Goal: Task Accomplishment & Management: Manage account settings

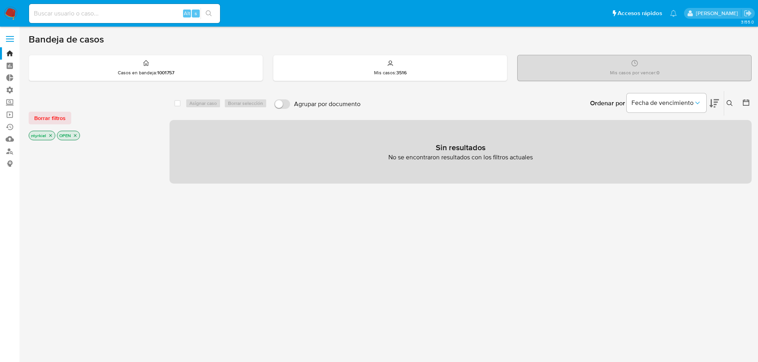
click at [10, 39] on span at bounding box center [10, 39] width 8 height 1
click at [0, 0] on input "checkbox" at bounding box center [0, 0] width 0 height 0
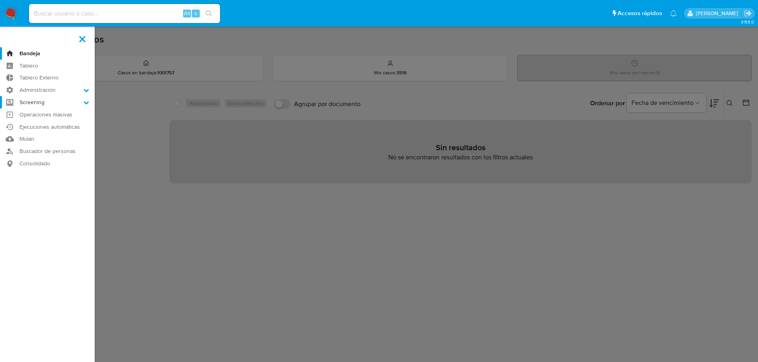
click at [45, 97] on label "Screening" at bounding box center [47, 102] width 95 height 12
click at [0, 0] on input "Screening" at bounding box center [0, 0] width 0 height 0
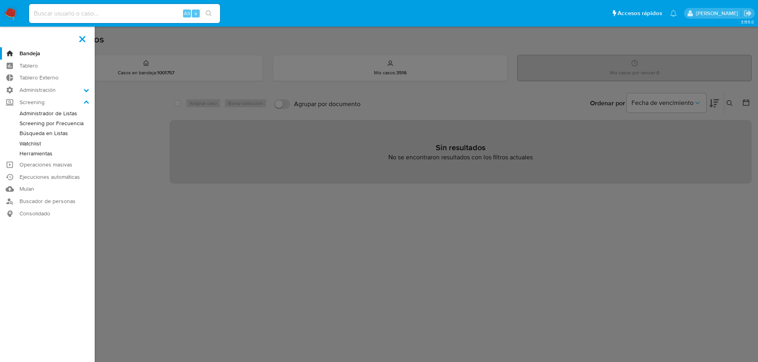
click at [48, 113] on link "Administrador de Listas" at bounding box center [47, 114] width 95 height 10
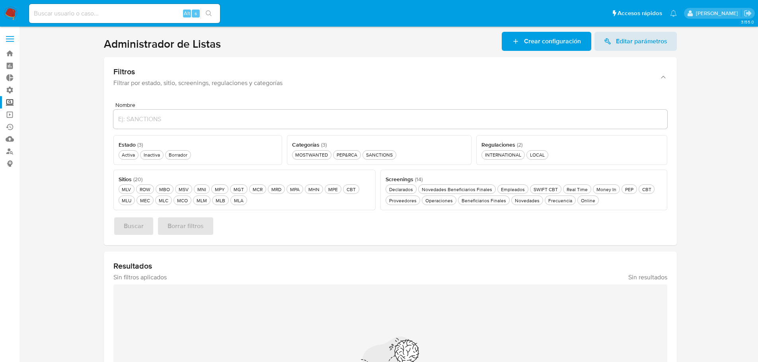
scroll to position [40, 0]
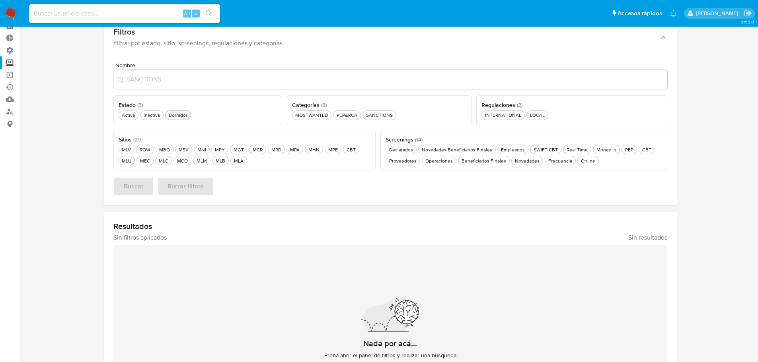
click at [172, 119] on button "Borrador Borrador" at bounding box center [178, 116] width 26 height 10
click at [321, 117] on div "MOSTWANTED MOSTWANTED" at bounding box center [315, 115] width 36 height 7
click at [222, 162] on div "MLB MLB" at bounding box center [220, 160] width 13 height 7
click at [124, 191] on span "Buscar" at bounding box center [134, 186] width 20 height 17
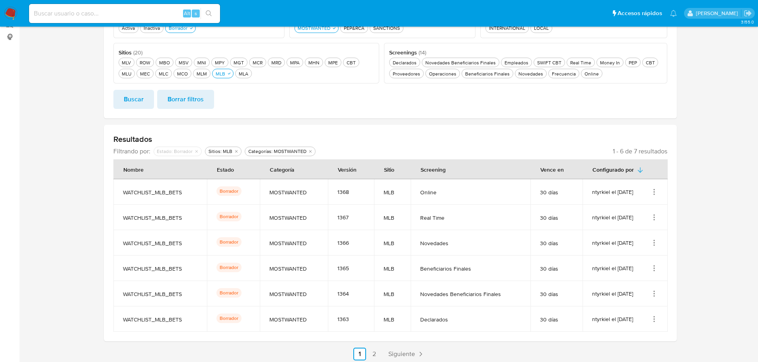
scroll to position [130, 0]
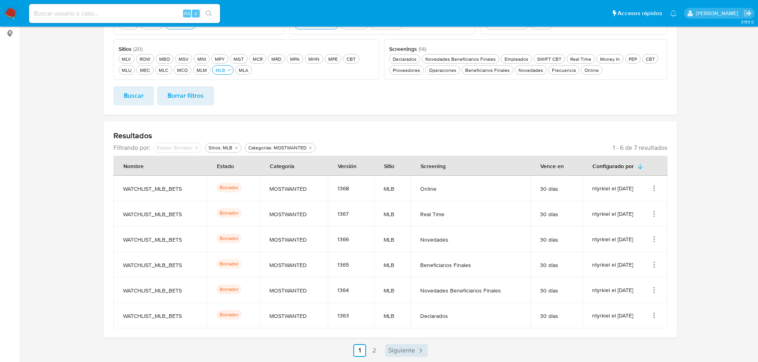
click at [392, 352] on span "Siguiente" at bounding box center [401, 351] width 27 height 6
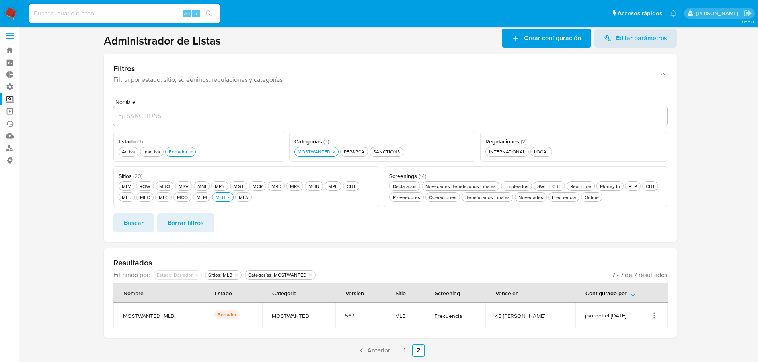
scroll to position [3, 0]
click at [371, 350] on span "Anterior" at bounding box center [378, 351] width 23 height 6
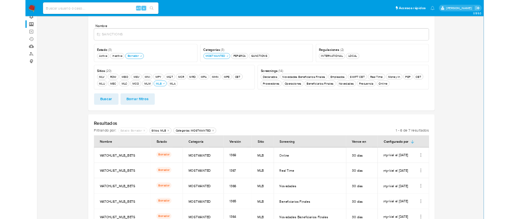
scroll to position [130, 0]
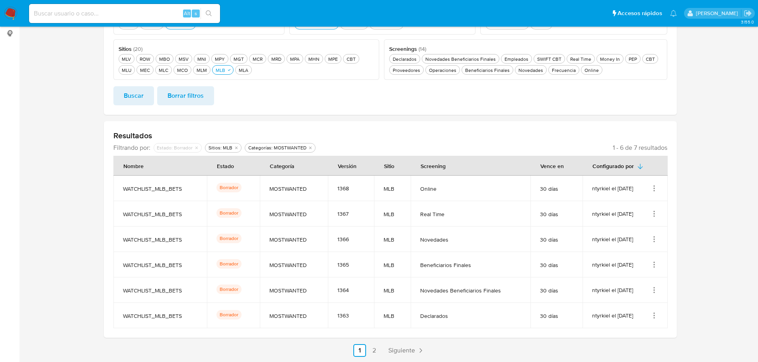
click at [656, 189] on icon "Acciones" at bounding box center [654, 189] width 8 height 8
click at [635, 203] on button "Ver detalles" at bounding box center [622, 206] width 72 height 21
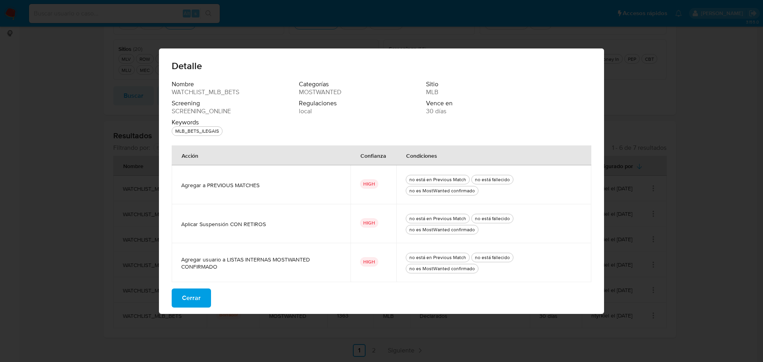
click at [195, 297] on span "Cerrar" at bounding box center [191, 297] width 19 height 17
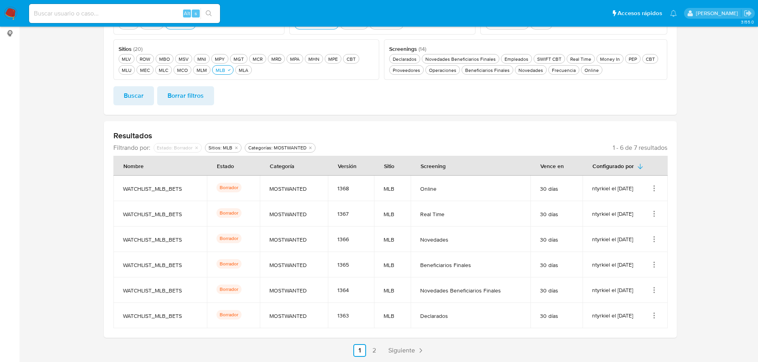
click at [651, 214] on icon "Acciones" at bounding box center [654, 214] width 8 height 8
click at [635, 229] on button "Ver detalles" at bounding box center [622, 232] width 72 height 21
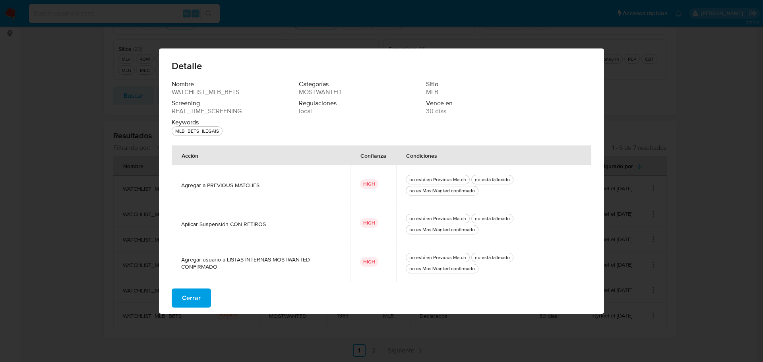
click at [189, 299] on span "Cerrar" at bounding box center [191, 297] width 19 height 17
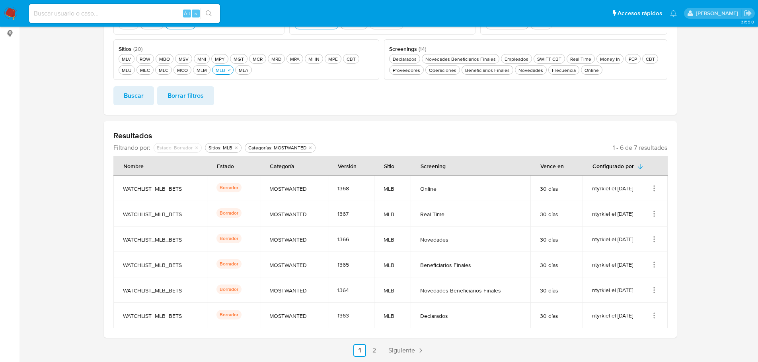
click at [653, 241] on icon "Acciones" at bounding box center [653, 241] width 1 height 1
click at [631, 258] on button "Ver detalles" at bounding box center [622, 257] width 72 height 21
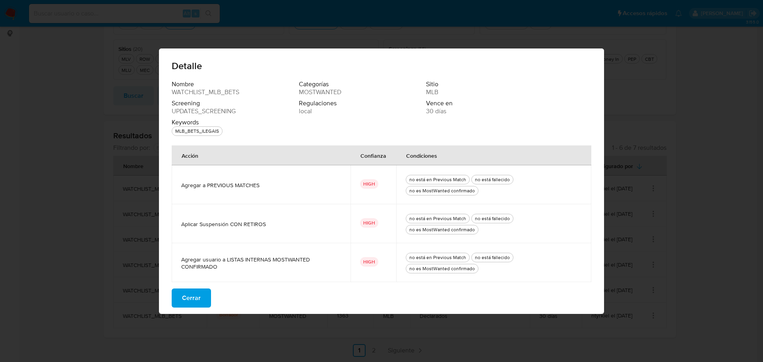
click at [202, 299] on button "Cerrar" at bounding box center [191, 298] width 39 height 19
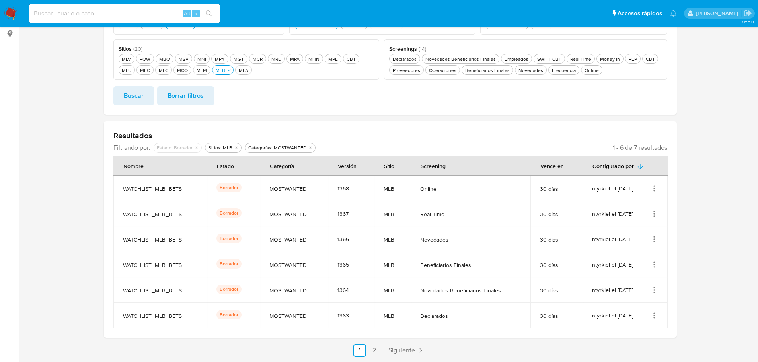
click at [653, 267] on icon "Acciones" at bounding box center [654, 265] width 8 height 8
click at [633, 280] on button "Ver detalles" at bounding box center [622, 283] width 72 height 21
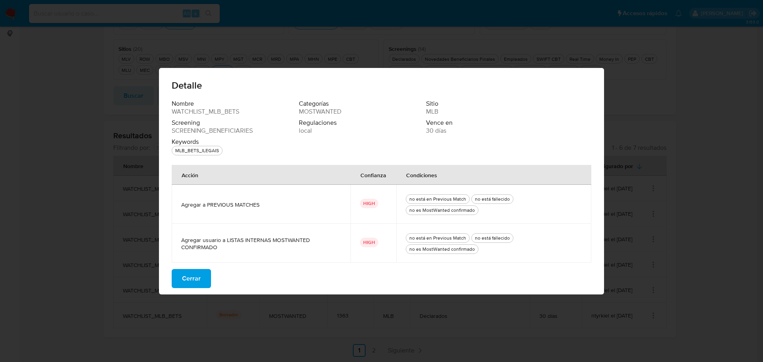
click at [184, 280] on span "Cerrar" at bounding box center [191, 278] width 19 height 17
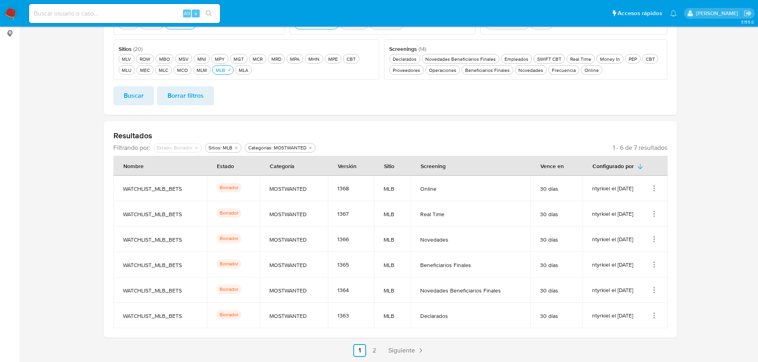
click at [655, 293] on icon "Acciones" at bounding box center [654, 290] width 8 height 8
click at [625, 310] on button "Ver detalles" at bounding box center [622, 308] width 72 height 21
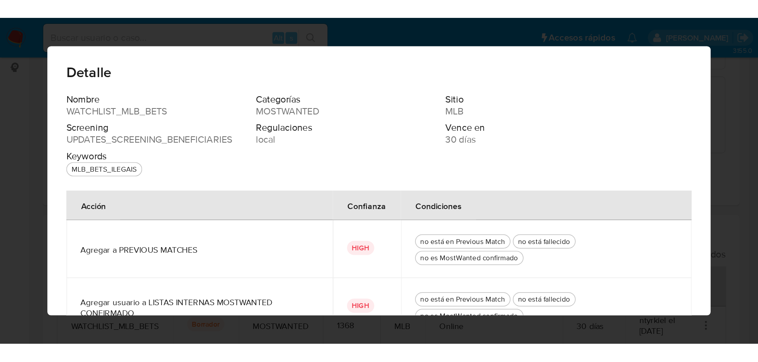
scroll to position [128, 0]
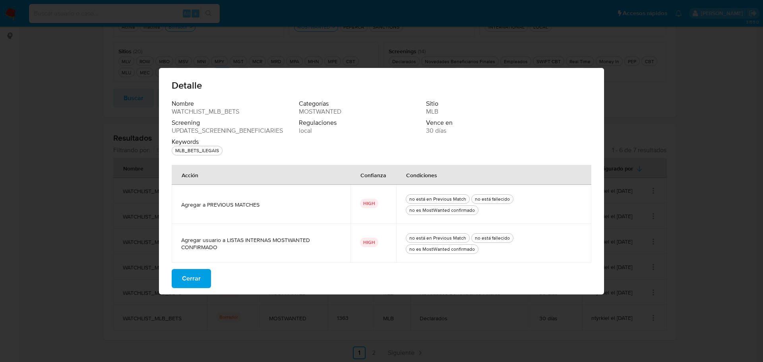
click at [190, 277] on span "Cerrar" at bounding box center [191, 278] width 19 height 17
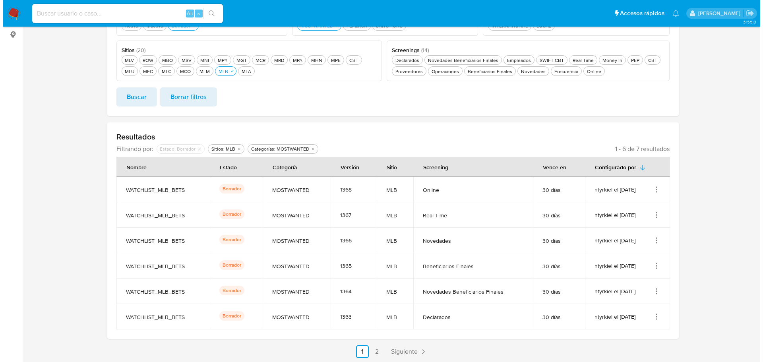
scroll to position [130, 0]
click at [654, 293] on icon "Acciones" at bounding box center [653, 292] width 1 height 1
click at [631, 312] on button "Ver detalles" at bounding box center [622, 308] width 72 height 21
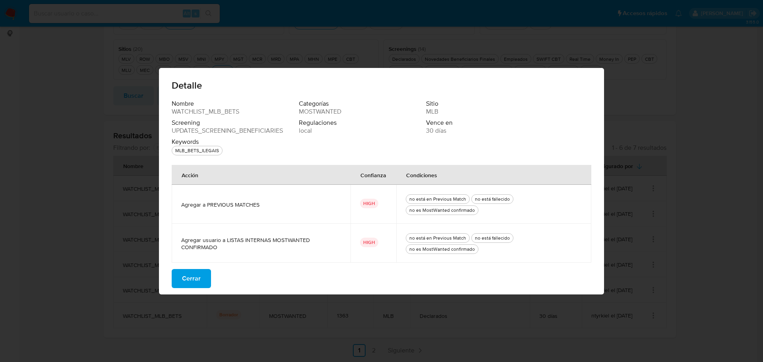
click at [200, 276] on span "Cerrar" at bounding box center [191, 278] width 19 height 17
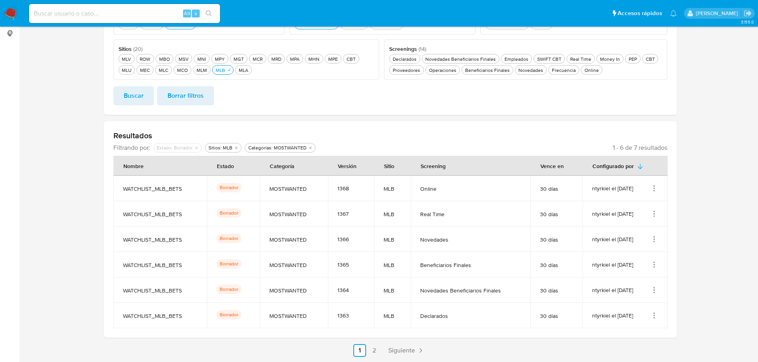
click at [653, 314] on icon "Acciones" at bounding box center [654, 316] width 8 height 8
click at [624, 281] on button "Ver detalles" at bounding box center [622, 276] width 72 height 21
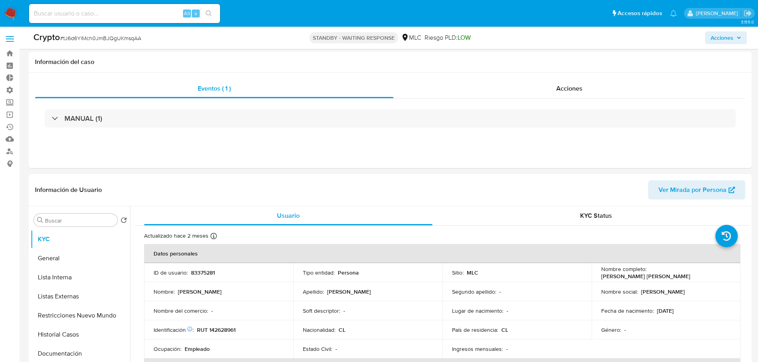
select select "10"
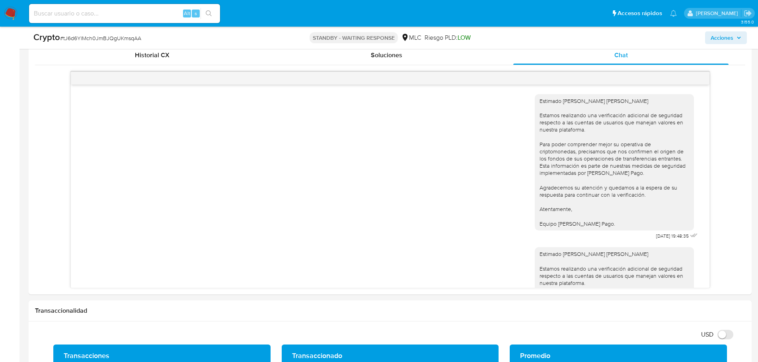
scroll to position [111, 0]
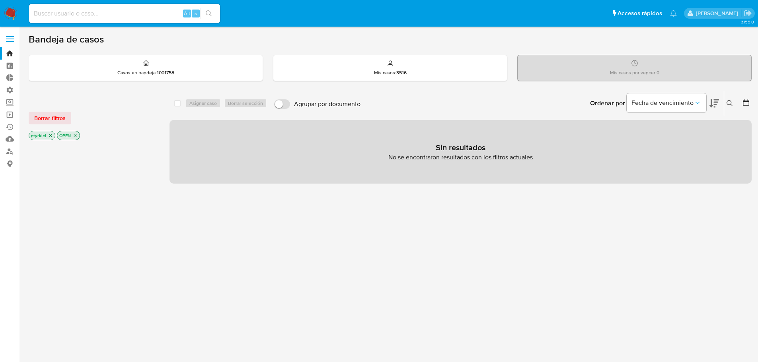
click at [10, 35] on label at bounding box center [10, 39] width 20 height 17
click at [0, 0] on input "checkbox" at bounding box center [0, 0] width 0 height 0
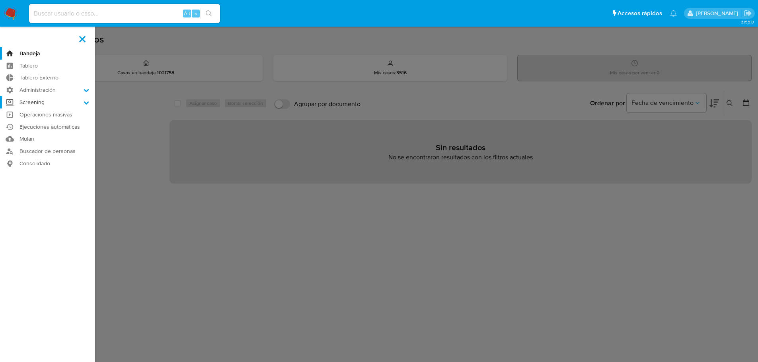
click at [45, 102] on label "Screening" at bounding box center [47, 102] width 95 height 12
click at [0, 0] on input "Screening" at bounding box center [0, 0] width 0 height 0
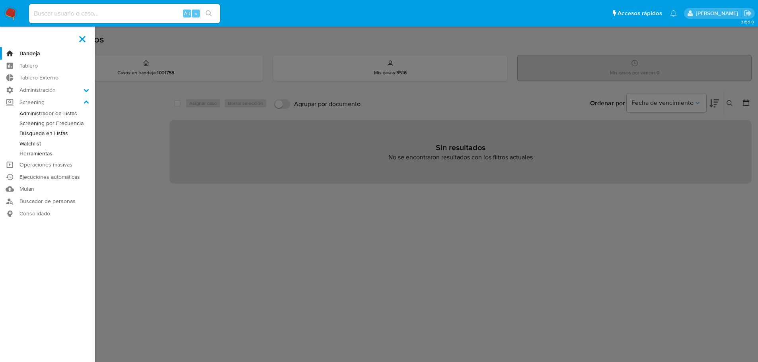
click at [58, 113] on link "Administrador de Listas" at bounding box center [47, 114] width 95 height 10
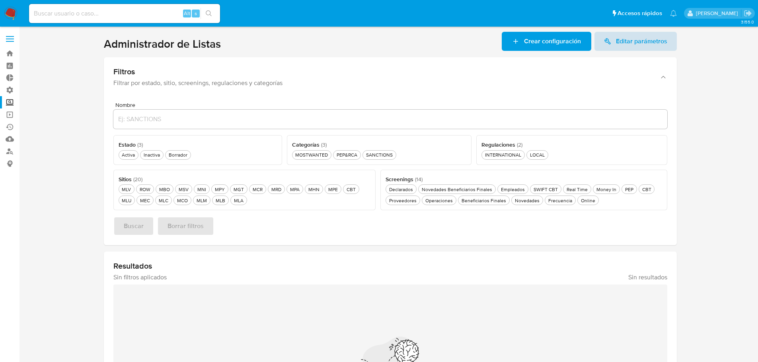
click at [649, 41] on span "Editar parámetros" at bounding box center [641, 41] width 51 height 19
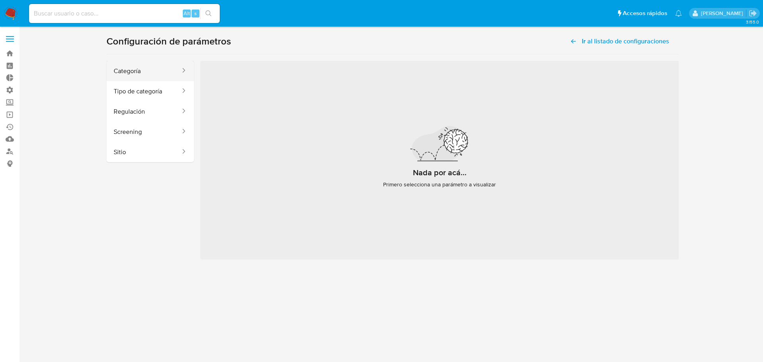
click at [136, 66] on button "Categoría" at bounding box center [144, 71] width 75 height 20
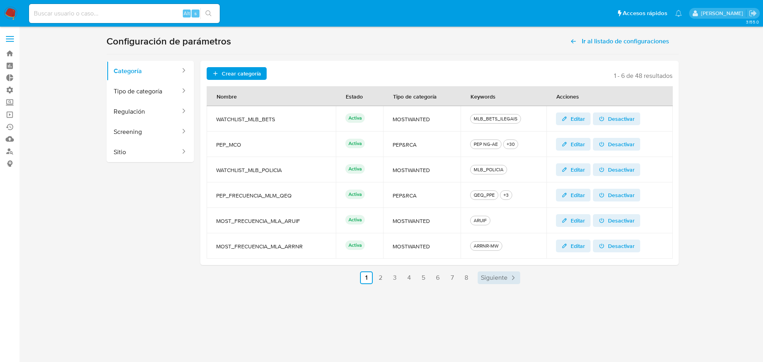
click at [493, 280] on span "Siguiente" at bounding box center [494, 278] width 27 height 6
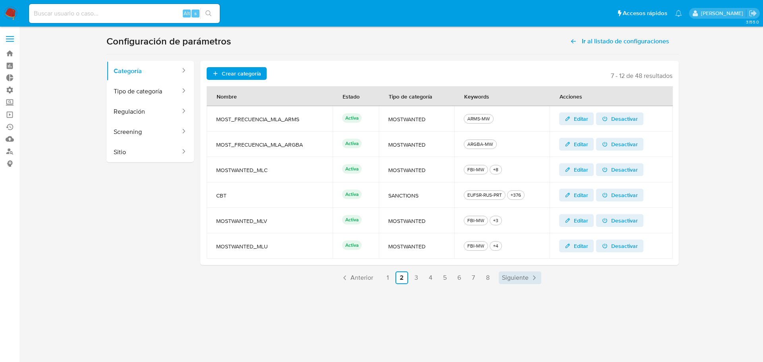
click at [507, 280] on span "Siguiente" at bounding box center [515, 278] width 27 height 6
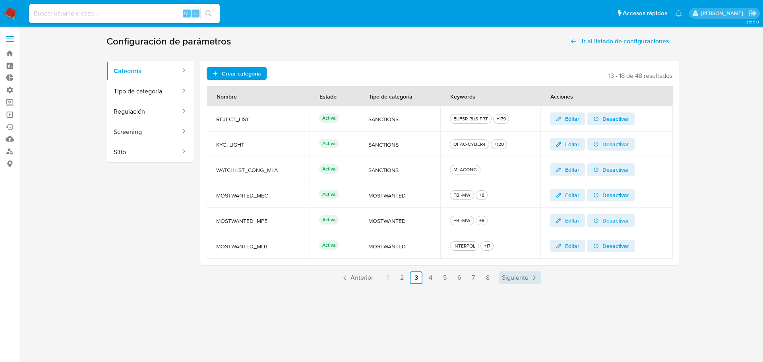
click at [513, 277] on span "Siguiente" at bounding box center [515, 278] width 27 height 6
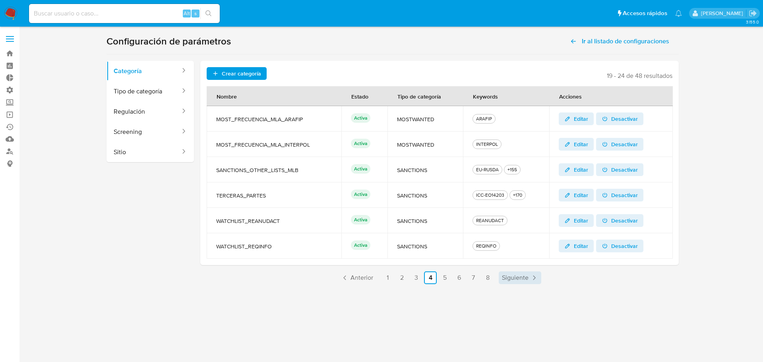
click at [522, 277] on span "Siguiente" at bounding box center [515, 278] width 27 height 6
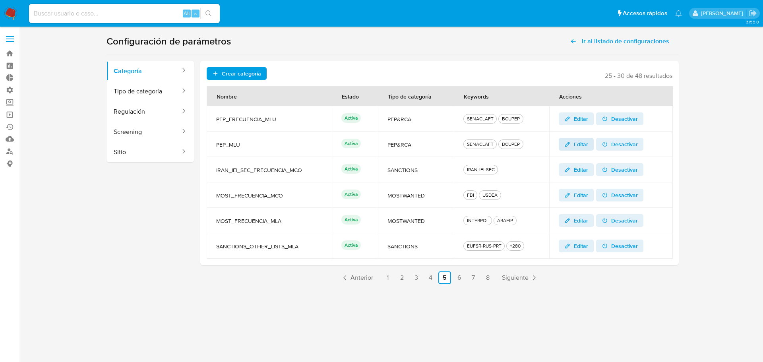
click at [579, 144] on span "Editar" at bounding box center [581, 144] width 14 height 13
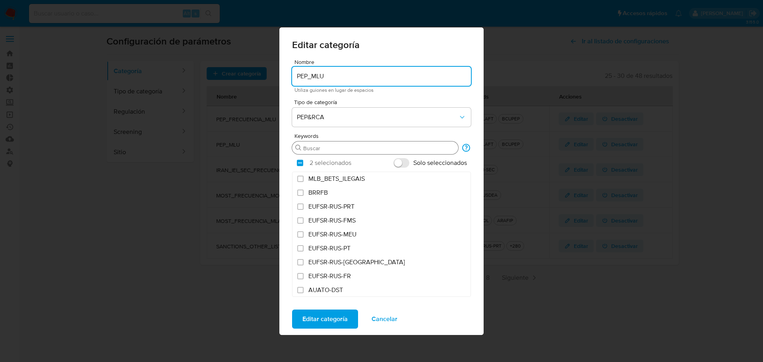
click at [355, 146] on input "Buscar" at bounding box center [379, 148] width 152 height 7
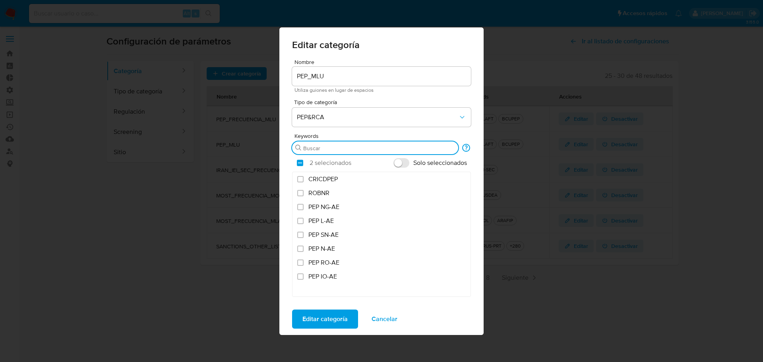
scroll to position [4493, 0]
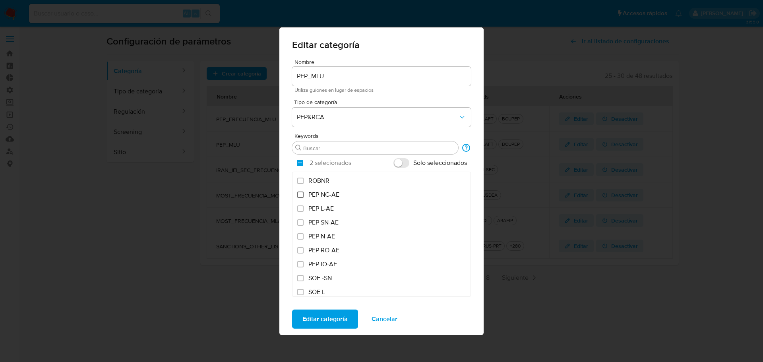
click at [301, 195] on input "PEP NG-AE" at bounding box center [300, 195] width 6 height 6
checkbox input "true"
click at [300, 209] on input "PEP L-AE" at bounding box center [300, 209] width 6 height 6
checkbox input "true"
click at [299, 225] on input "PEP SN-AE" at bounding box center [300, 222] width 6 height 6
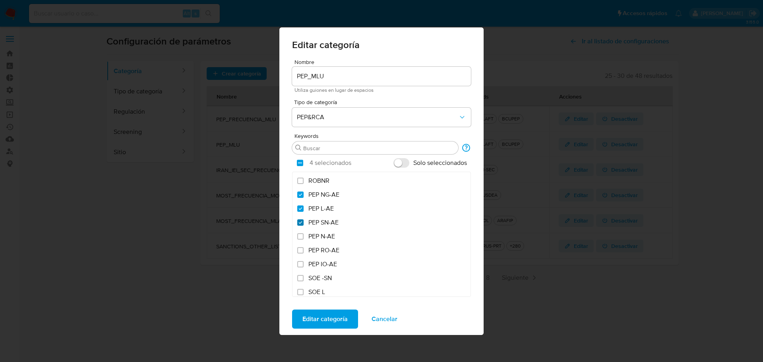
checkbox input "true"
click at [300, 237] on input "PEP N-AE" at bounding box center [300, 236] width 6 height 6
checkbox input "true"
click at [301, 213] on input "PEP RO-AE" at bounding box center [300, 211] width 6 height 6
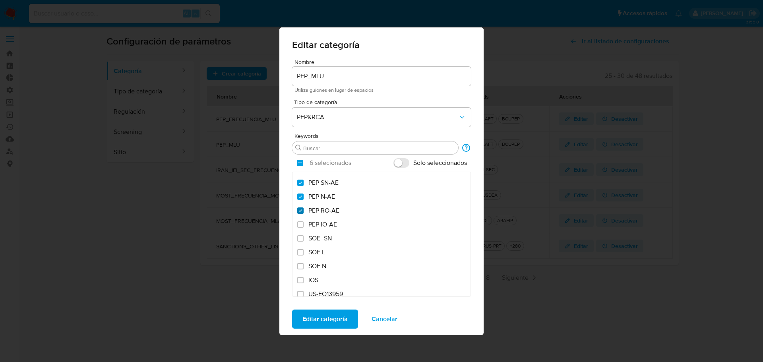
checkbox input "true"
click at [299, 226] on input "PEP IO-AE" at bounding box center [300, 224] width 6 height 6
checkbox input "true"
click at [299, 237] on input "SOE -SN" at bounding box center [300, 238] width 6 height 6
checkbox input "true"
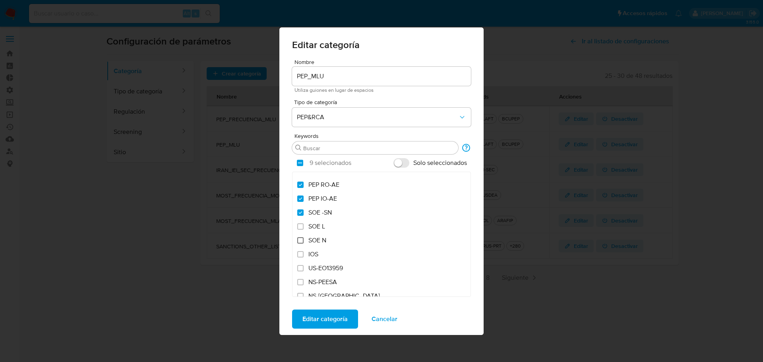
scroll to position [4573, 0]
click at [301, 214] on input "SOE L" at bounding box center [300, 213] width 6 height 6
checkbox input "true"
click at [300, 224] on label "SOE N" at bounding box center [382, 227] width 178 height 14
click at [300, 224] on input "SOE N" at bounding box center [300, 226] width 6 height 6
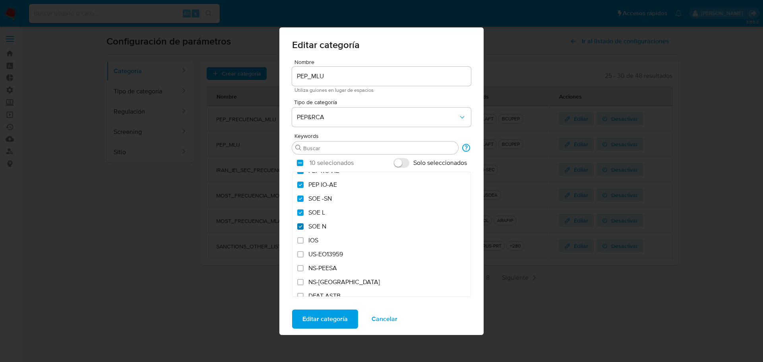
checkbox input "true"
click at [299, 243] on input "IOS" at bounding box center [300, 240] width 6 height 6
checkbox input "true"
click at [299, 206] on input "SIE" at bounding box center [300, 207] width 6 height 6
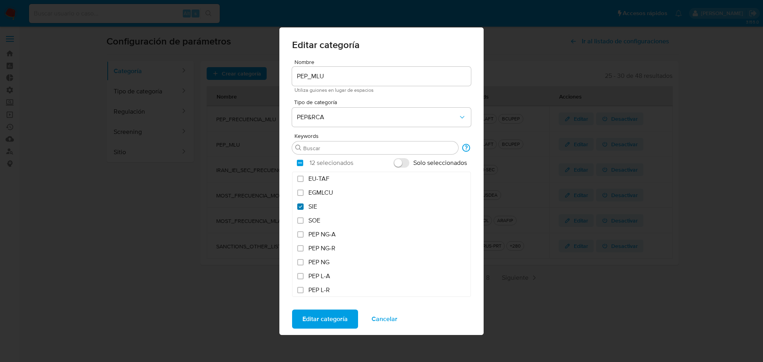
checkbox input "true"
click at [302, 223] on input "SOE" at bounding box center [300, 221] width 6 height 6
checkbox input "true"
click at [299, 234] on input "PEP NG-A" at bounding box center [300, 234] width 6 height 6
checkbox input "true"
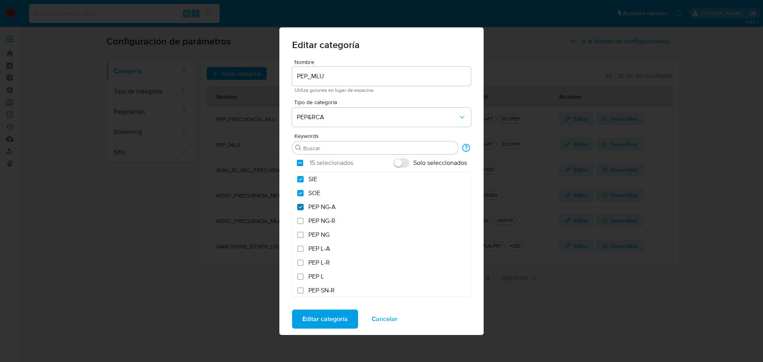
scroll to position [6998, 0]
click at [300, 206] on input "PEP NG-R" at bounding box center [300, 209] width 6 height 6
checkbox input "true"
click at [300, 221] on input "PEP NG" at bounding box center [300, 222] width 6 height 6
checkbox input "true"
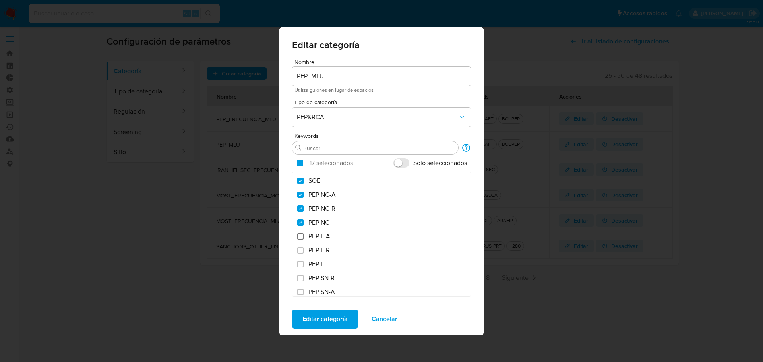
click at [301, 236] on input "PEP L-A" at bounding box center [300, 236] width 6 height 6
checkbox input "true"
click at [299, 211] on input "PEP L-R" at bounding box center [300, 211] width 6 height 6
checkbox input "true"
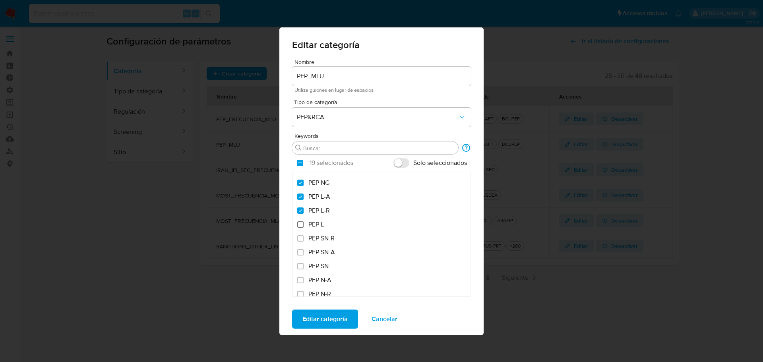
click at [301, 224] on input "PEP L" at bounding box center [300, 224] width 6 height 6
checkbox input "true"
click at [300, 199] on input "PEP SN-R" at bounding box center [300, 199] width 6 height 6
checkbox input "true"
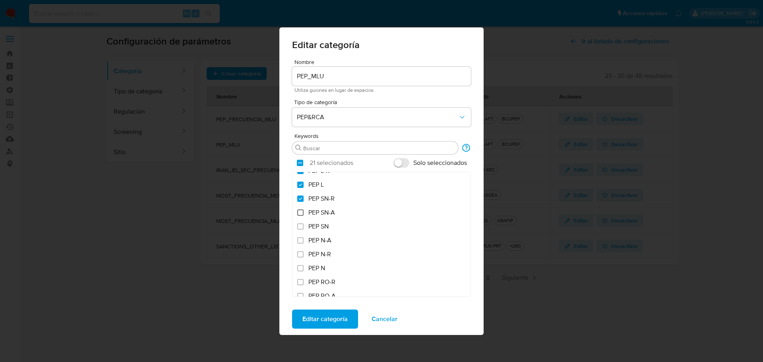
click at [300, 211] on input "PEP SN-A" at bounding box center [300, 213] width 6 height 6
checkbox input "true"
click at [300, 188] on input "PEP SN" at bounding box center [300, 187] width 6 height 6
checkbox input "true"
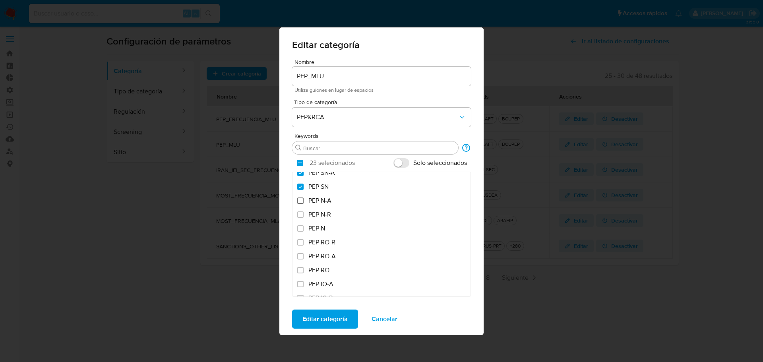
click at [300, 201] on input "PEP N-A" at bounding box center [300, 201] width 6 height 6
checkbox input "true"
click at [299, 214] on input "PEP N-R" at bounding box center [300, 215] width 6 height 6
checkbox input "true"
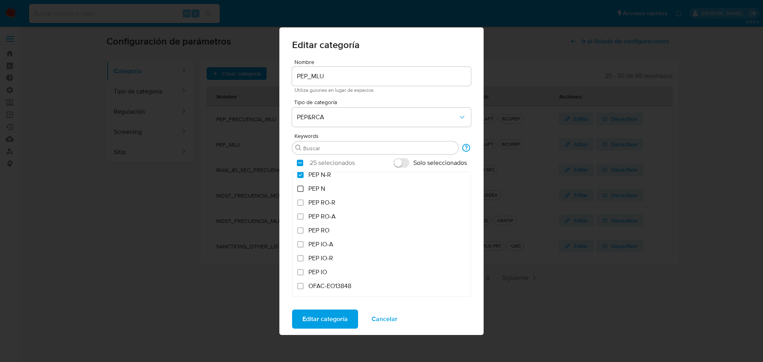
click at [299, 190] on input "PEP N" at bounding box center [300, 189] width 6 height 6
checkbox input "true"
click at [301, 204] on input "PEP RO-R" at bounding box center [300, 203] width 6 height 6
checkbox input "true"
click at [300, 217] on input "PEP RO-A" at bounding box center [300, 217] width 6 height 6
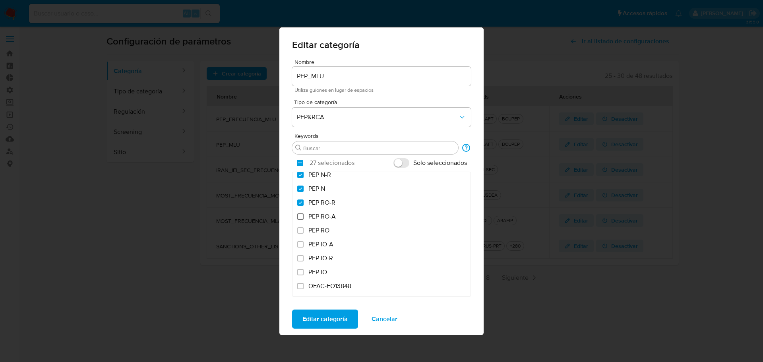
checkbox input "true"
click at [301, 190] on input "PEP RO" at bounding box center [300, 191] width 6 height 6
checkbox input "true"
click at [299, 207] on input "PEP IO-A" at bounding box center [300, 205] width 6 height 6
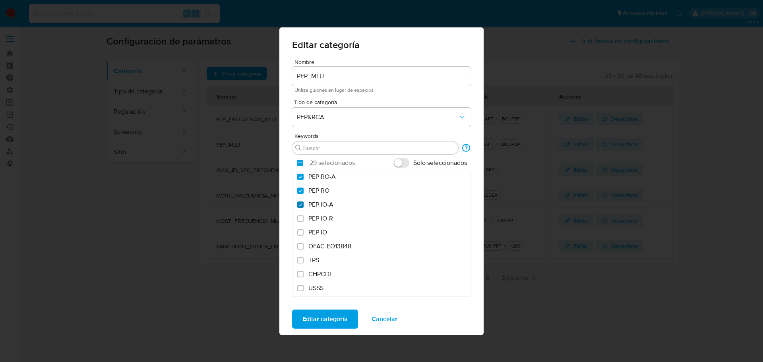
checkbox input "true"
click at [299, 220] on input "PEP IO-R" at bounding box center [300, 219] width 6 height 6
checkbox input "true"
click at [301, 234] on input "PEP IO" at bounding box center [300, 232] width 6 height 6
checkbox input "true"
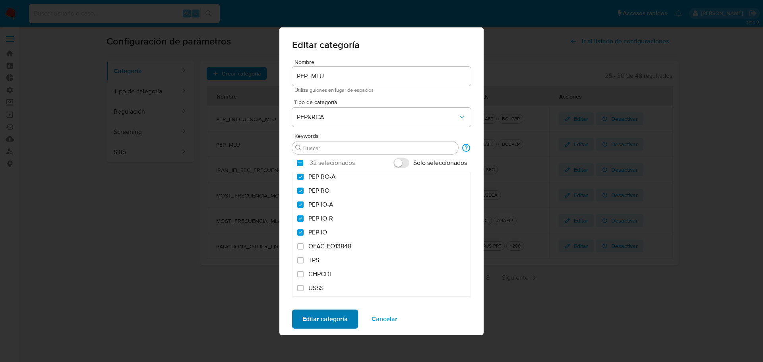
click at [340, 319] on span "Editar categoría" at bounding box center [325, 319] width 45 height 17
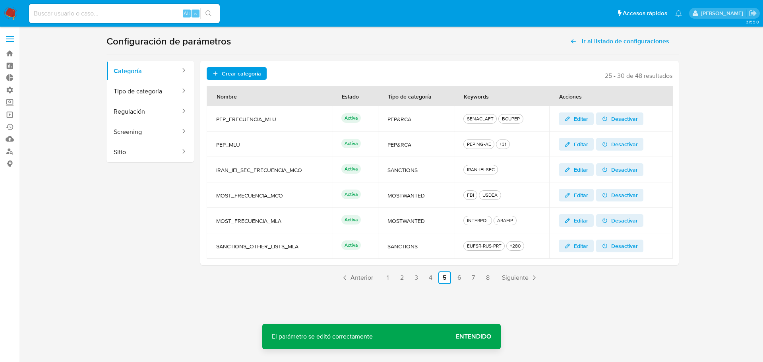
click at [488, 337] on span "Entendido" at bounding box center [473, 337] width 35 height 0
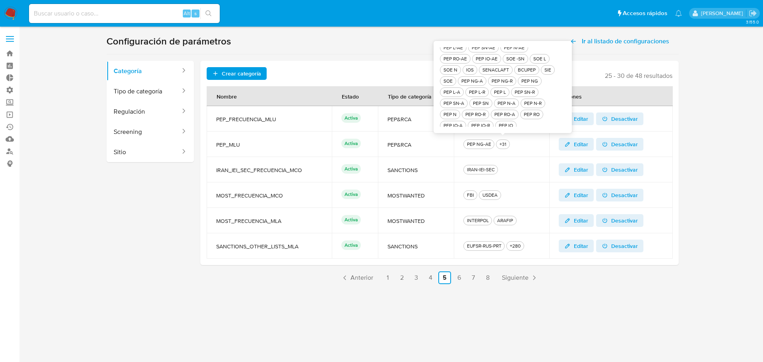
scroll to position [8, 0]
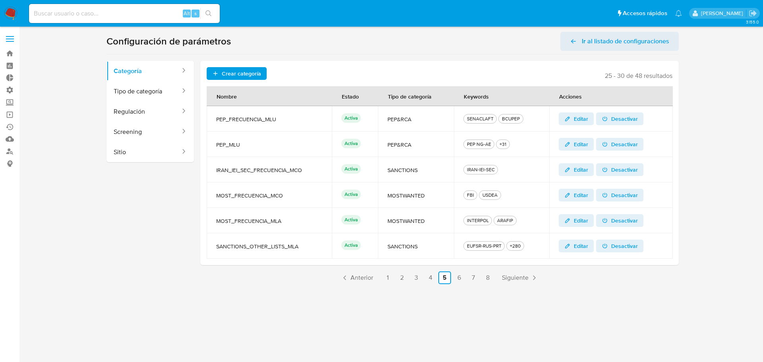
click at [631, 36] on span "Ir al listado de configuraciones" at bounding box center [625, 41] width 87 height 19
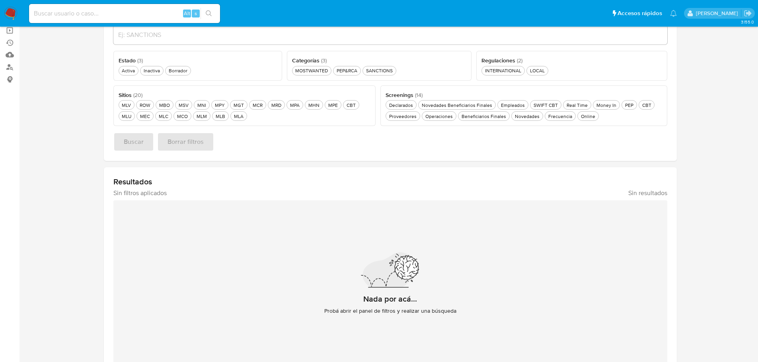
scroll to position [70, 0]
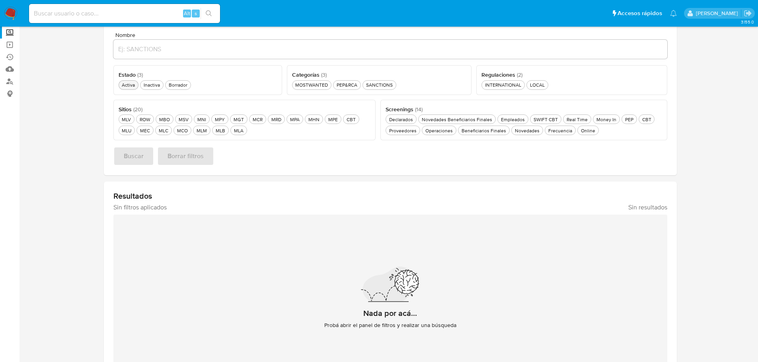
click at [122, 88] on div "Activa Activa" at bounding box center [128, 85] width 16 height 7
click at [128, 128] on div "MLU MLU" at bounding box center [126, 130] width 13 height 7
click at [348, 83] on div "PEP&RCA PEP&RCA" at bounding box center [347, 85] width 24 height 7
click at [585, 127] on div "Online Online" at bounding box center [587, 130] width 17 height 7
click at [135, 158] on span "Buscar" at bounding box center [134, 156] width 20 height 17
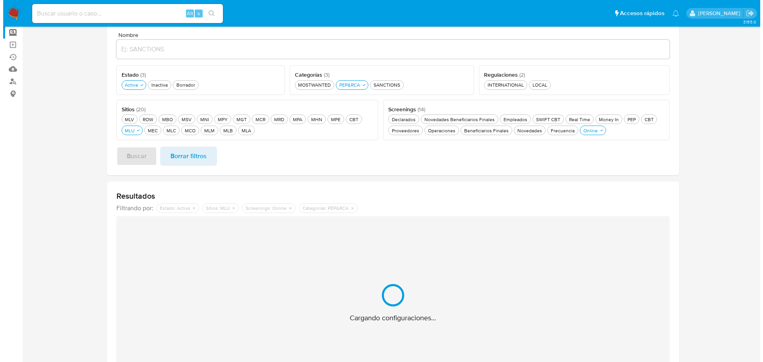
scroll to position [0, 0]
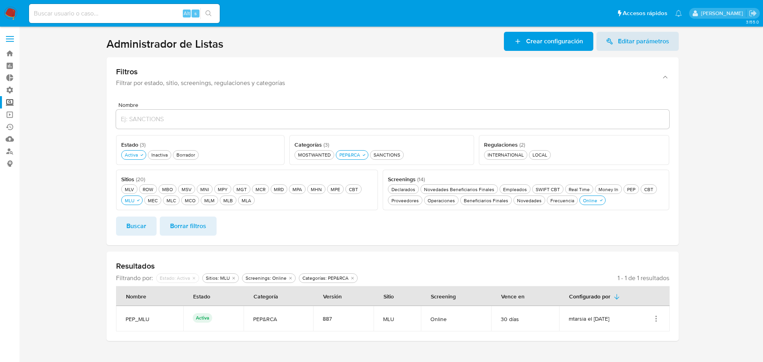
click at [657, 322] on icon "Acciones" at bounding box center [657, 319] width 8 height 8
click at [624, 286] on button "Ver detalles" at bounding box center [625, 279] width 72 height 21
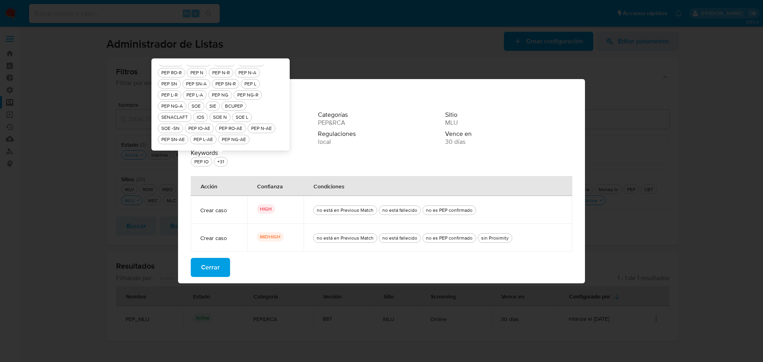
scroll to position [19, 0]
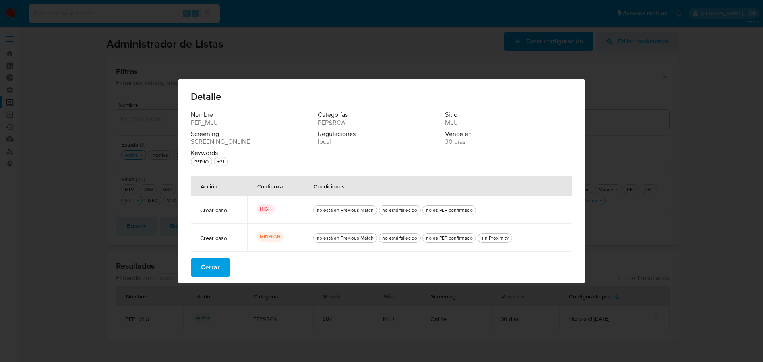
click at [216, 265] on span "Cerrar" at bounding box center [210, 267] width 19 height 17
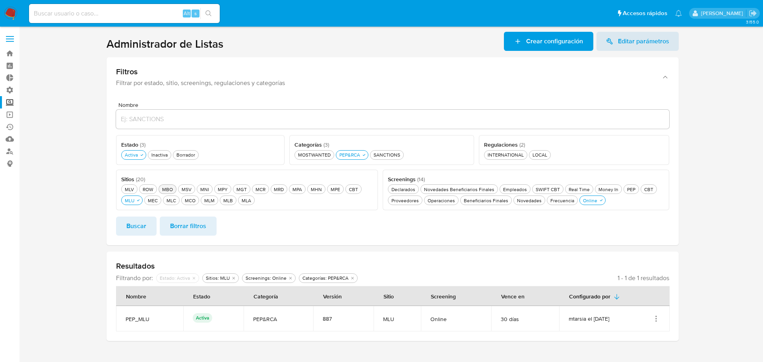
click at [172, 189] on div "MBO MBO" at bounding box center [168, 189] width 14 height 7
click at [141, 229] on span "Buscar" at bounding box center [136, 226] width 20 height 17
click at [660, 322] on icon "Acciones" at bounding box center [657, 319] width 8 height 8
click at [618, 281] on button "Ver detalles" at bounding box center [625, 279] width 72 height 21
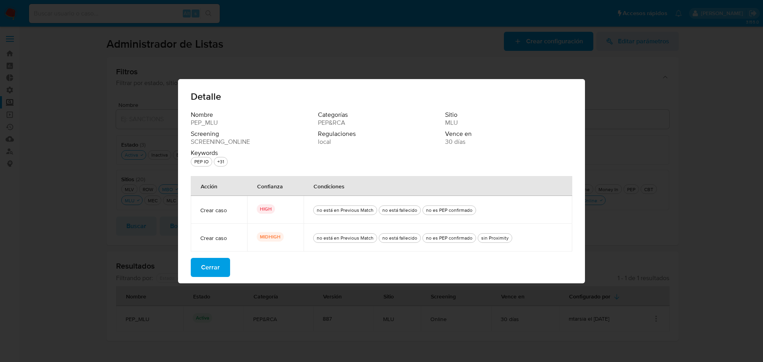
click at [221, 266] on button "Cerrar" at bounding box center [210, 267] width 39 height 19
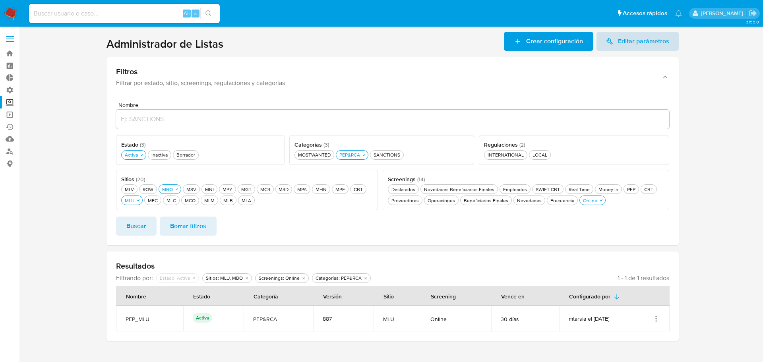
click at [625, 43] on span "Editar parámetros" at bounding box center [643, 41] width 51 height 19
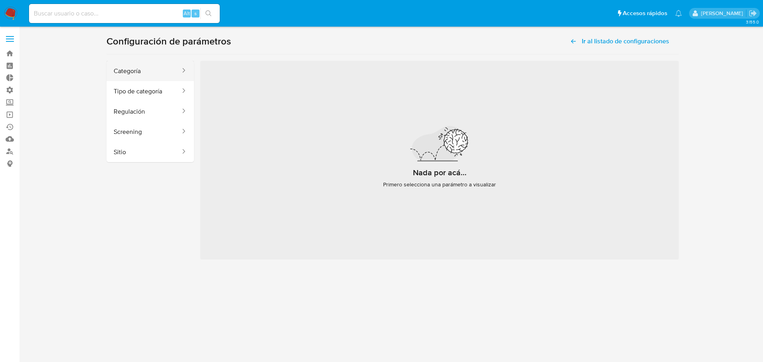
click at [116, 64] on button "Categoría" at bounding box center [144, 71] width 75 height 20
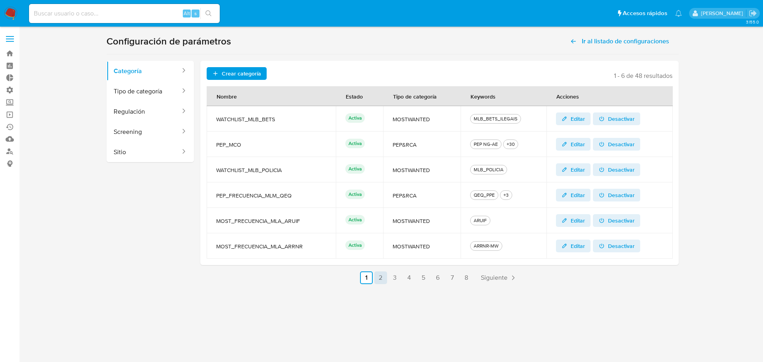
click at [384, 280] on link "2" at bounding box center [381, 278] width 13 height 13
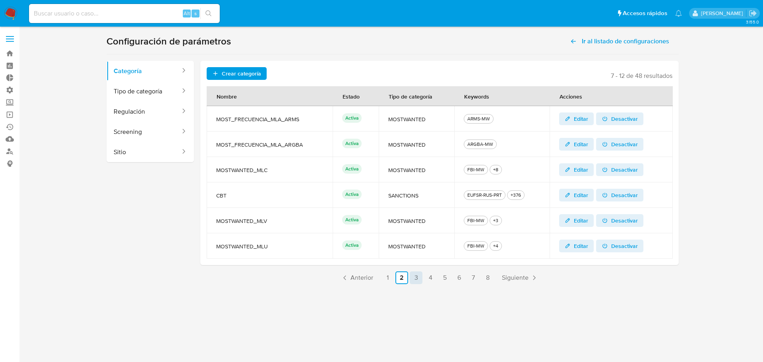
click at [413, 277] on link "3" at bounding box center [416, 278] width 13 height 13
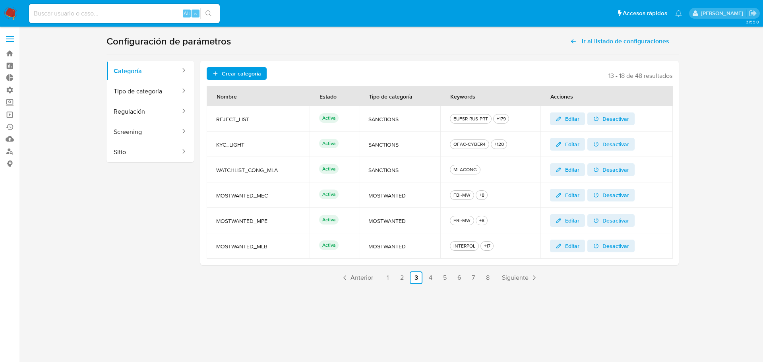
drag, startPoint x: 255, startPoint y: 117, endPoint x: 225, endPoint y: 118, distance: 30.2
click at [225, 118] on span "REJECT_LIST" at bounding box center [258, 119] width 84 height 7
click at [224, 121] on span "REJECT_LIST" at bounding box center [258, 119] width 84 height 7
drag, startPoint x: 213, startPoint y: 120, endPoint x: 254, endPoint y: 123, distance: 41.9
click at [254, 122] on td "REJECT_LIST" at bounding box center [258, 118] width 103 height 25
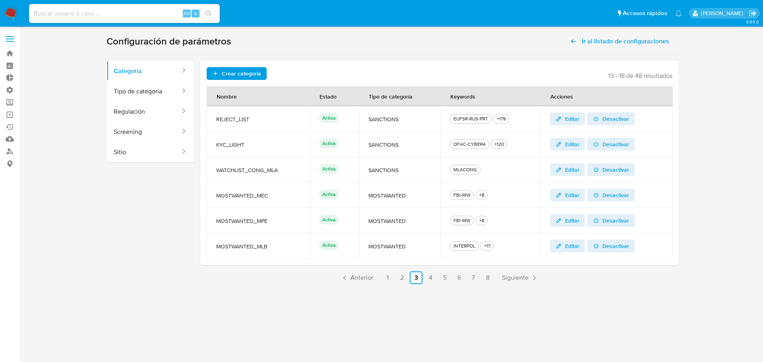
click at [260, 123] on td "REJECT_LIST" at bounding box center [258, 118] width 103 height 25
